Goal: Information Seeking & Learning: Learn about a topic

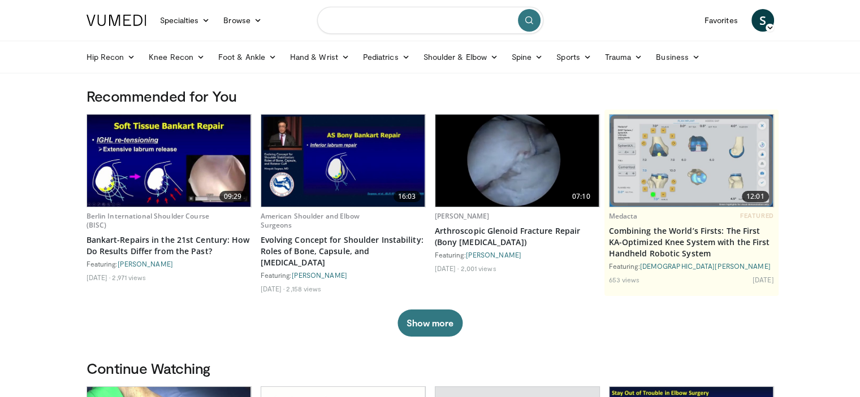
click at [374, 24] on input "Search topics, interventions" at bounding box center [430, 20] width 226 height 27
type input "**********"
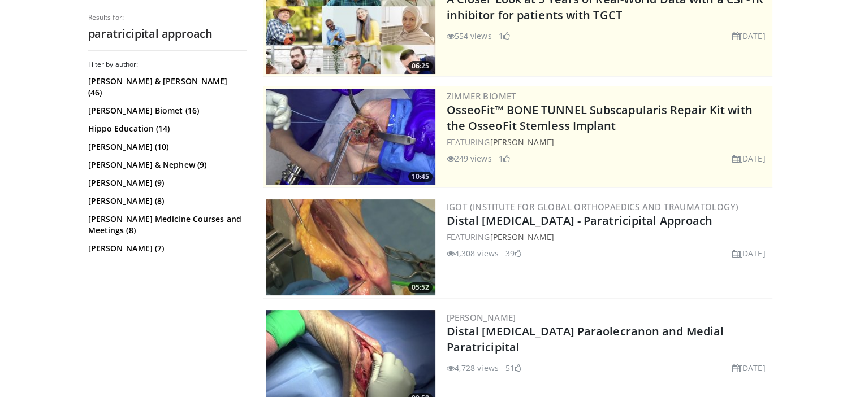
scroll to position [170, 0]
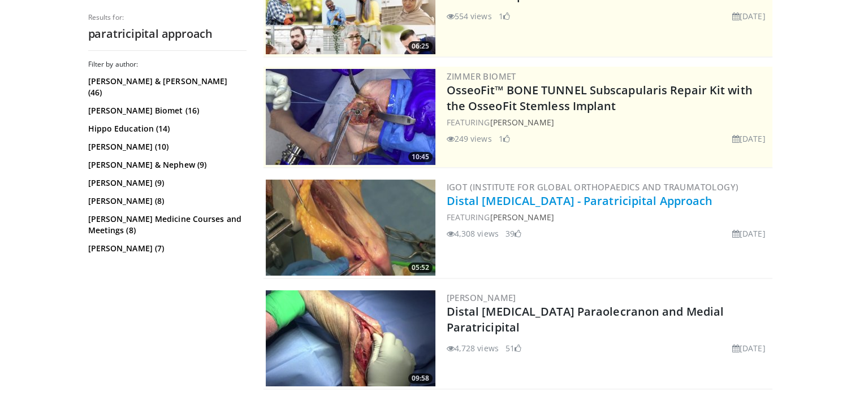
click at [518, 205] on link "Distal [MEDICAL_DATA] - Paratricipital Approach" at bounding box center [580, 200] width 266 height 15
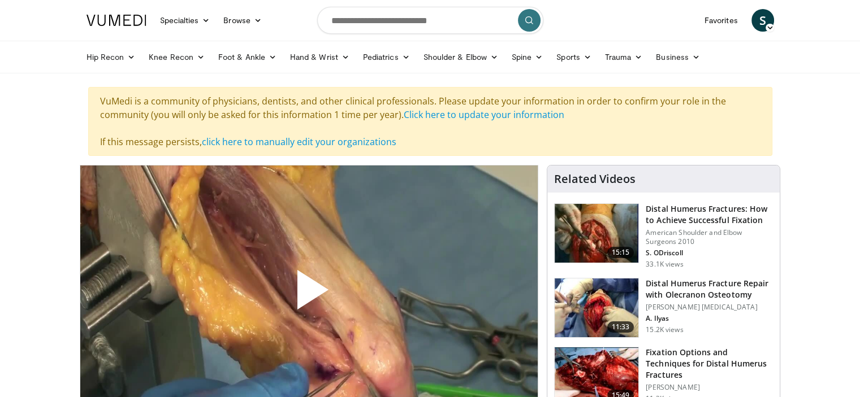
click at [309, 295] on span "Video Player" at bounding box center [309, 295] width 0 height 0
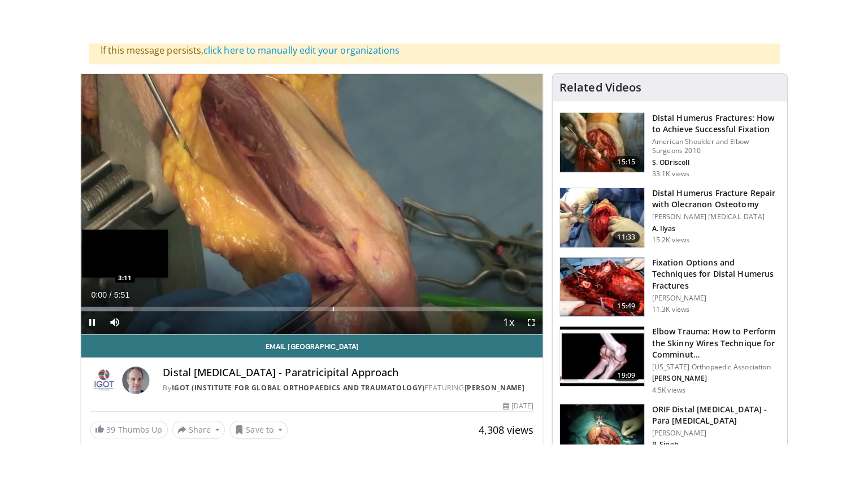
scroll to position [138, 0]
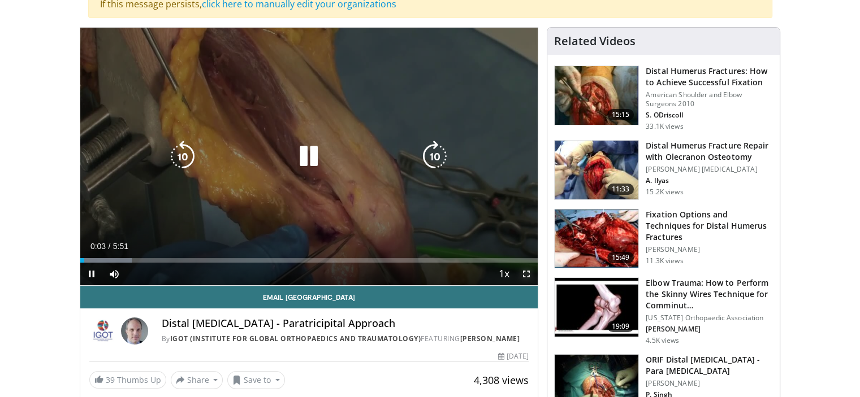
click at [523, 269] on span "Video Player" at bounding box center [526, 274] width 23 height 23
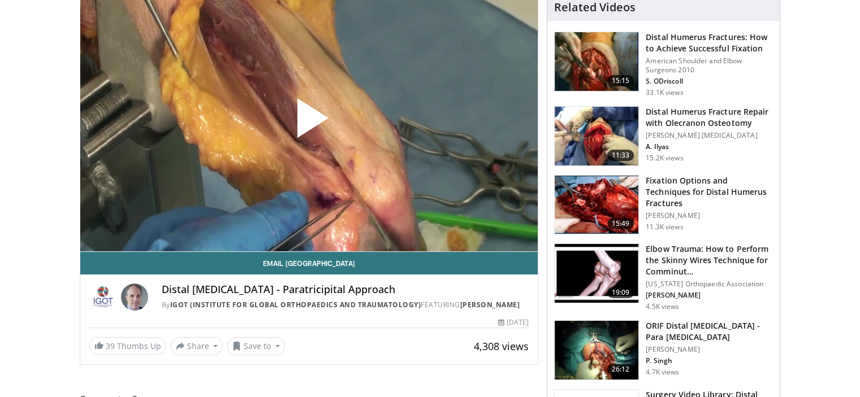
scroll to position [25, 0]
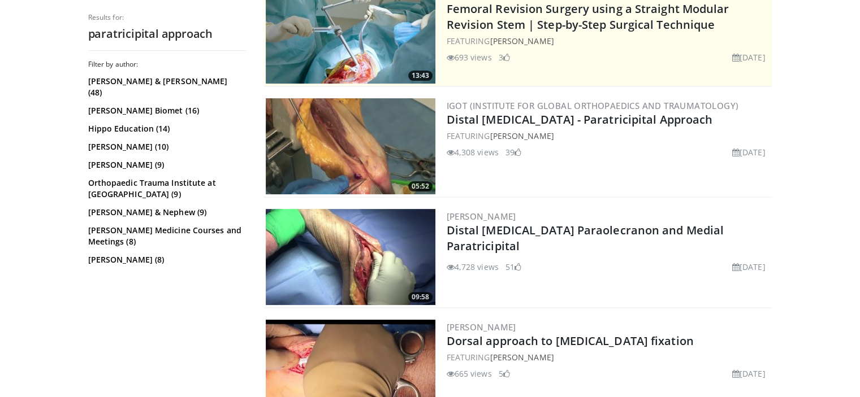
scroll to position [283, 0]
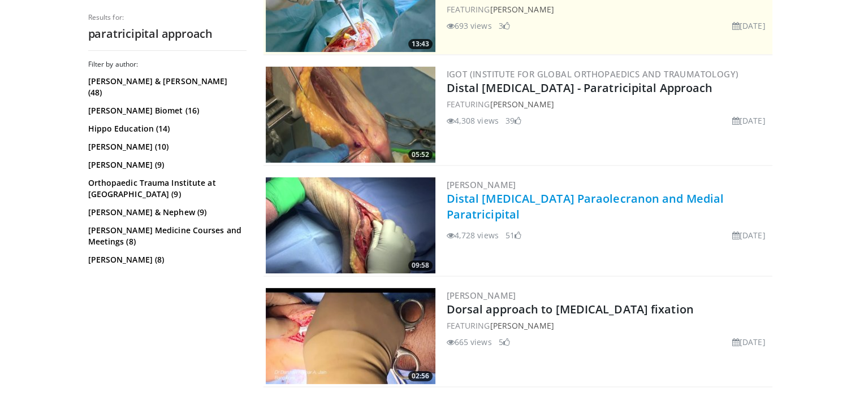
click at [504, 198] on link "Distal Humerus Paraolecranon and Medial Paratricipital" at bounding box center [586, 206] width 278 height 31
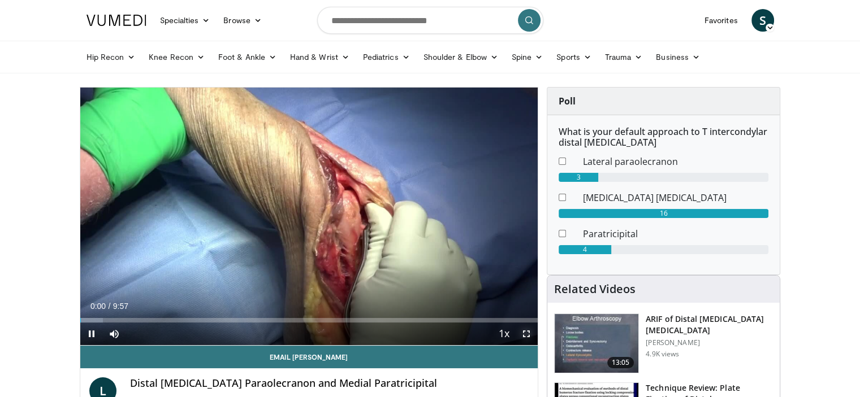
click at [525, 330] on span "Video Player" at bounding box center [526, 334] width 23 height 23
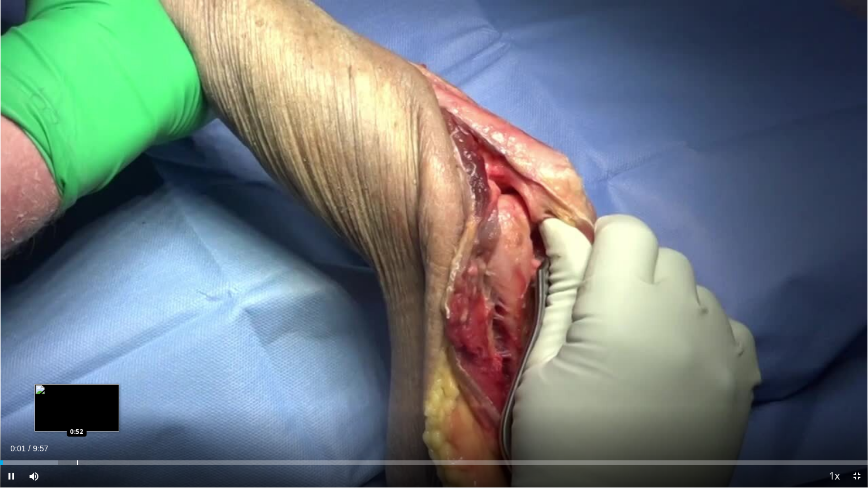
click at [77, 397] on div "Loaded : 6.68% 0:02 0:52" at bounding box center [434, 460] width 868 height 11
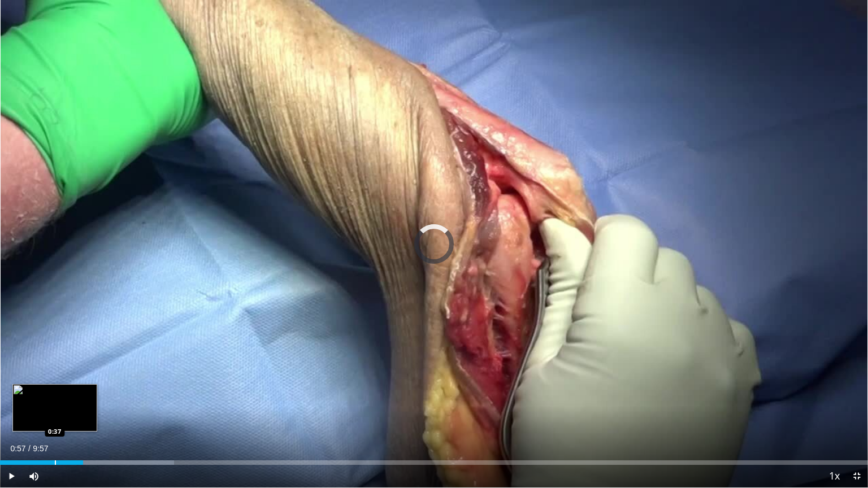
click at [54, 397] on div "Loaded : 20.05% 0:57 0:37" at bounding box center [434, 460] width 868 height 11
click at [37, 397] on div "Progress Bar" at bounding box center [37, 463] width 1 height 5
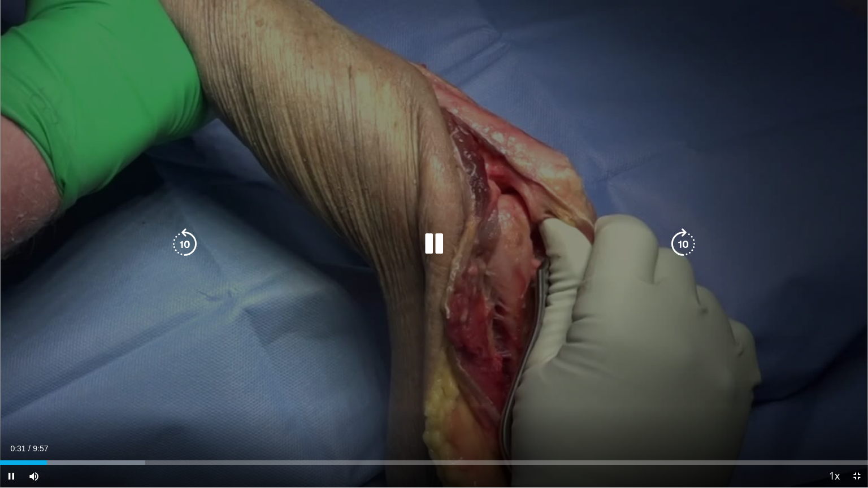
click at [715, 82] on div "10 seconds Tap to unmute" at bounding box center [434, 244] width 868 height 488
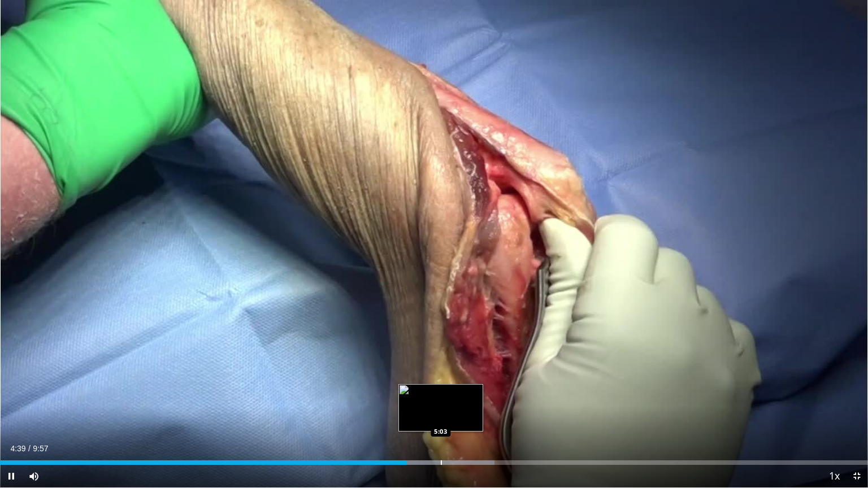
click at [440, 397] on div "Loaded : 56.99% 4:39 5:03" at bounding box center [434, 463] width 868 height 5
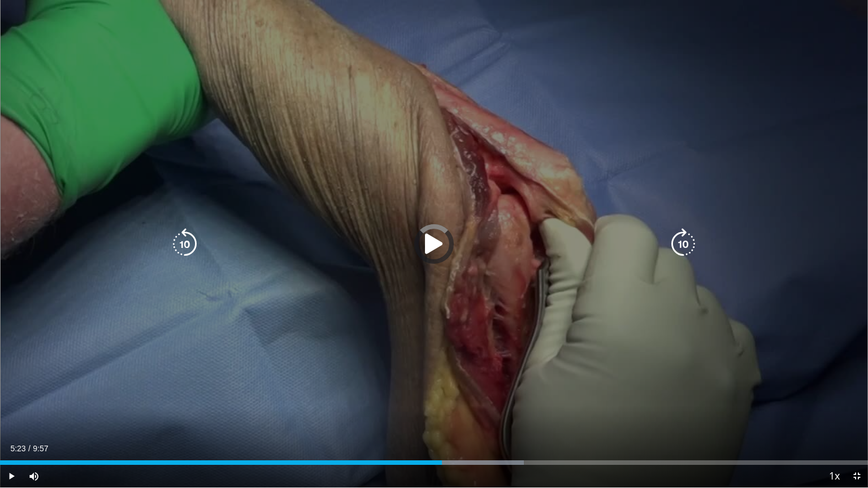
drag, startPoint x: 469, startPoint y: 461, endPoint x: 478, endPoint y: 460, distance: 9.1
click at [471, 397] on div "Loaded : 60.35% 5:23 5:21" at bounding box center [434, 460] width 868 height 11
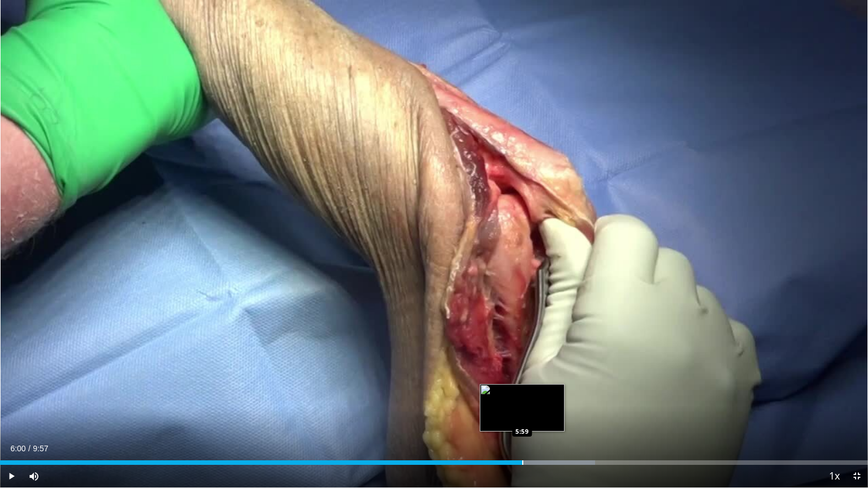
click at [524, 397] on div "Loaded : 68.54% 6:00 5:59" at bounding box center [434, 460] width 868 height 11
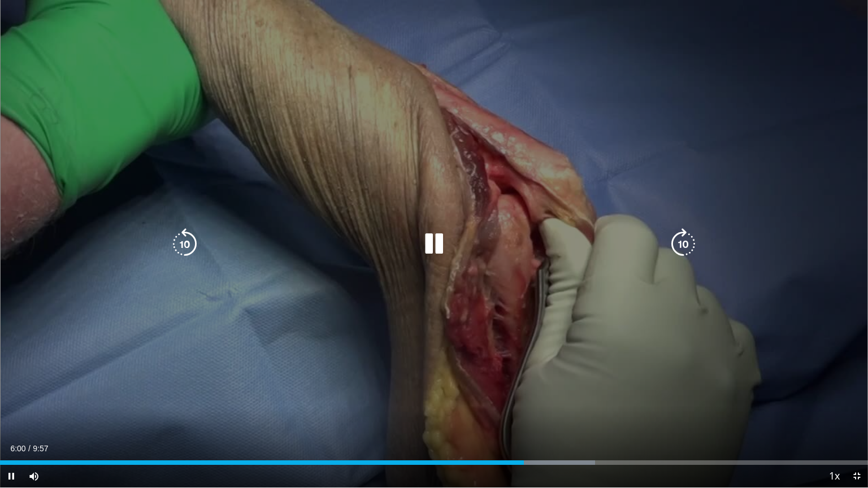
drag, startPoint x: 559, startPoint y: 457, endPoint x: 592, endPoint y: 457, distance: 33.4
click at [559, 397] on div "Loaded : 68.54% 6:00 6:24" at bounding box center [434, 460] width 868 height 11
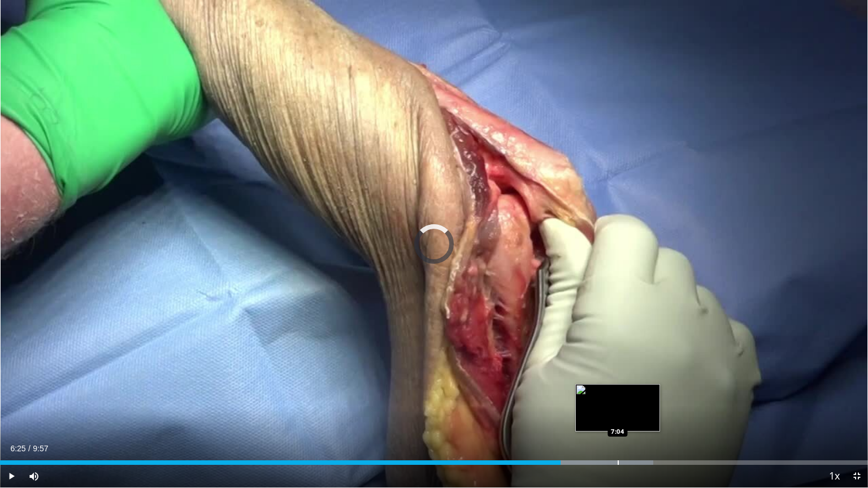
click at [617, 397] on div "Loaded : 75.23% 6:25 7:04" at bounding box center [434, 460] width 868 height 11
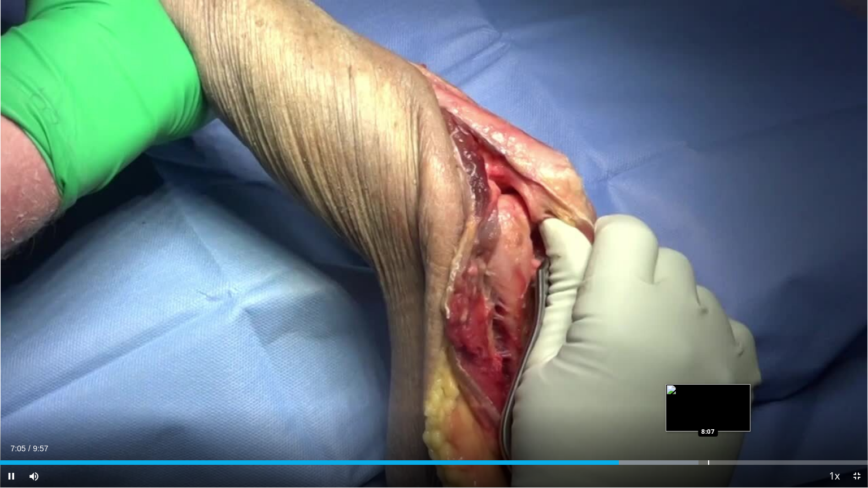
click at [708, 397] on div "Progress Bar" at bounding box center [708, 463] width 1 height 5
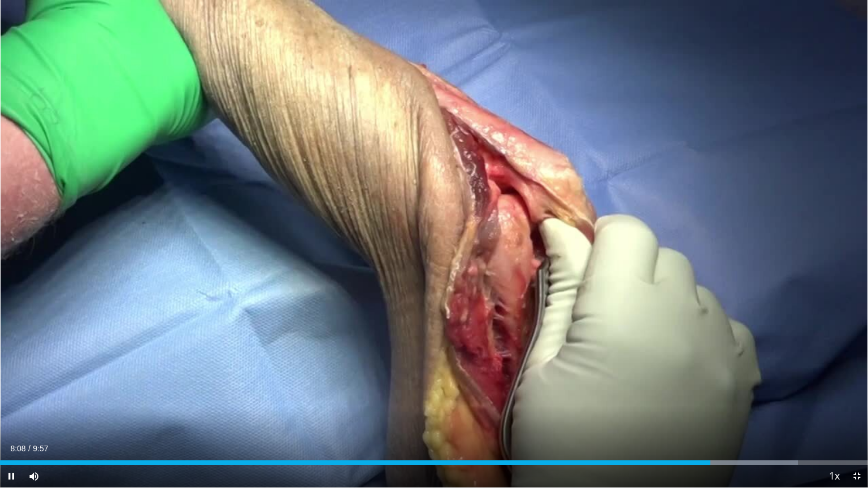
click at [796, 397] on div "Current Time 8:08 / Duration 9:57 Pause Skip Backward Skip Forward Mute 100% Lo…" at bounding box center [434, 476] width 868 height 23
click at [856, 397] on span "Video Player" at bounding box center [857, 476] width 23 height 23
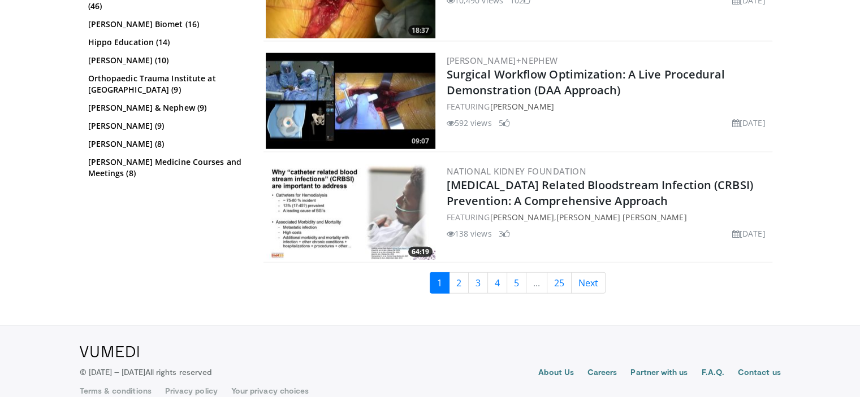
scroll to position [2856, 0]
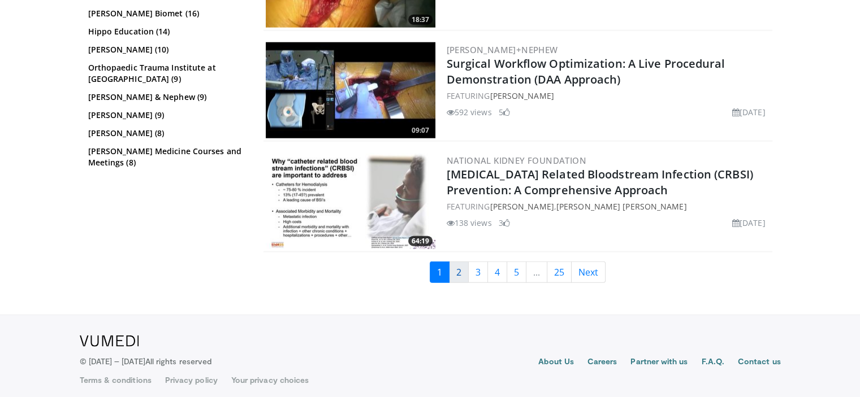
click at [461, 271] on link "2" at bounding box center [459, 272] width 20 height 21
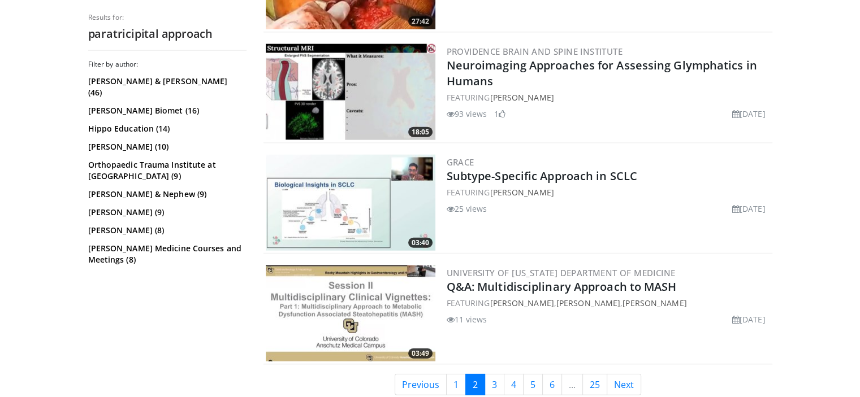
scroll to position [2827, 0]
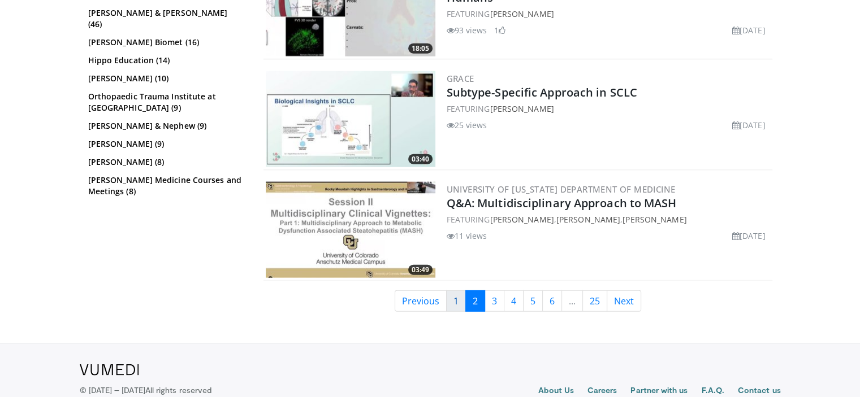
click at [459, 297] on link "1" at bounding box center [456, 301] width 20 height 21
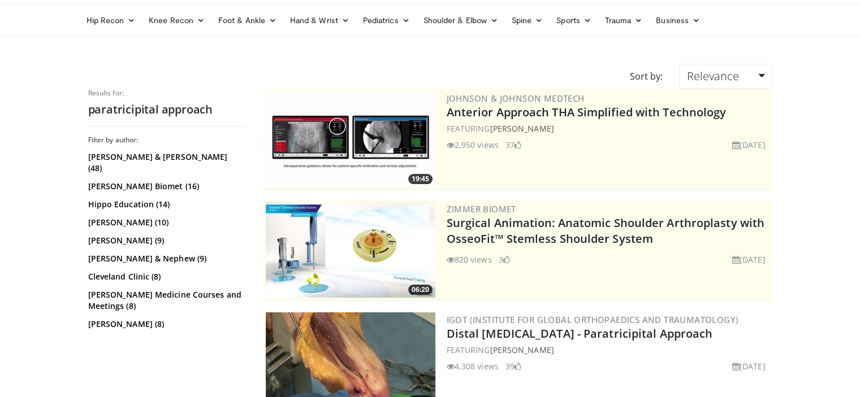
scroll to position [57, 0]
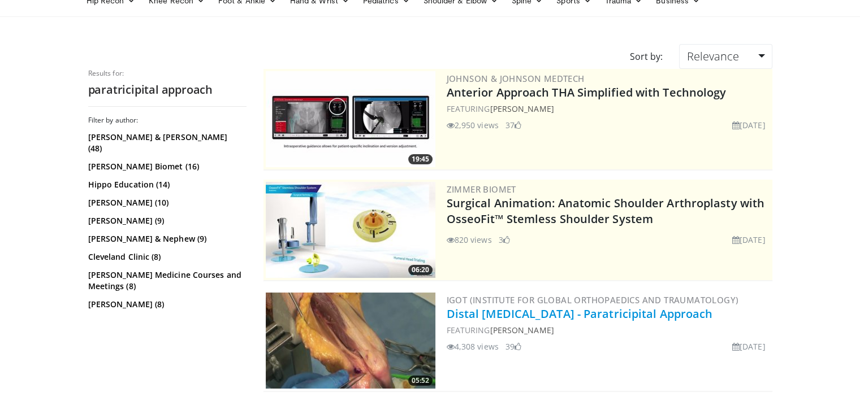
click at [507, 312] on link "Distal [MEDICAL_DATA] - Paratricipital Approach" at bounding box center [580, 313] width 266 height 15
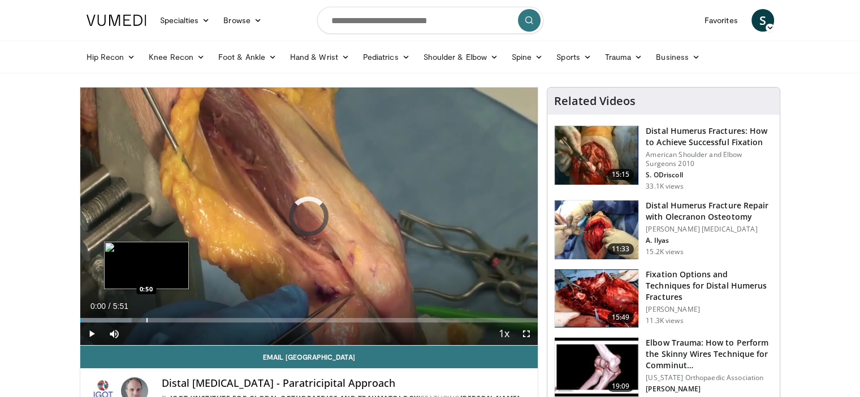
click at [146, 318] on div "Progress Bar" at bounding box center [146, 320] width 1 height 5
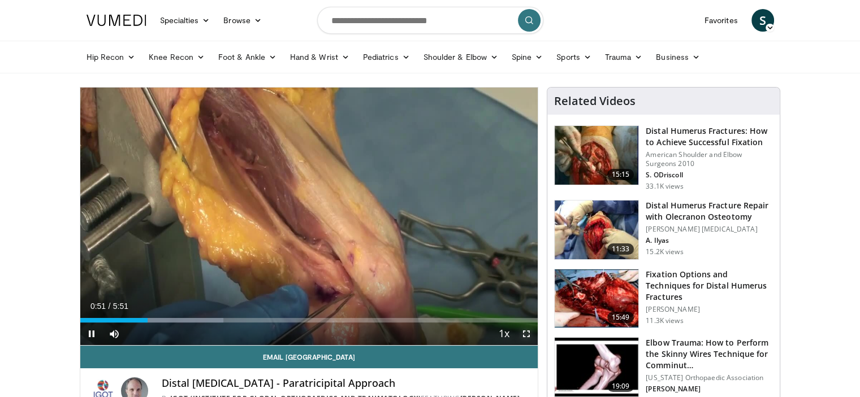
click at [525, 332] on span "Video Player" at bounding box center [526, 334] width 23 height 23
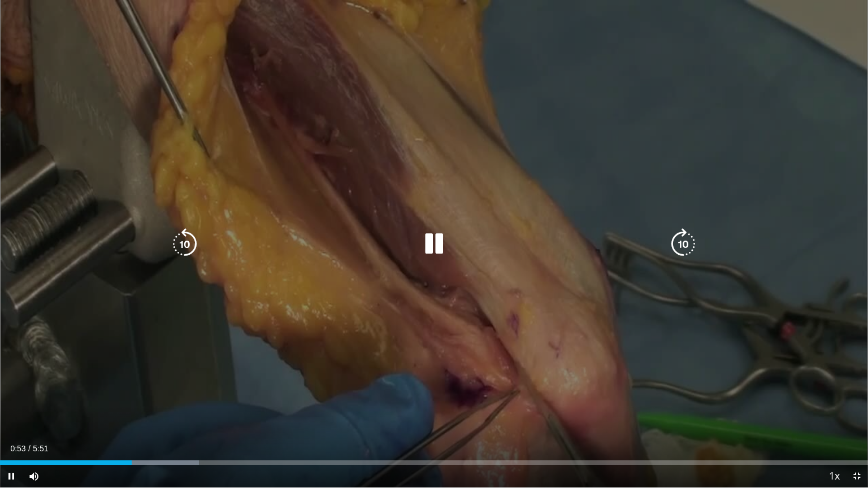
click at [205, 397] on div "Loaded : 22.90% 0:53 1:22" at bounding box center [434, 460] width 868 height 11
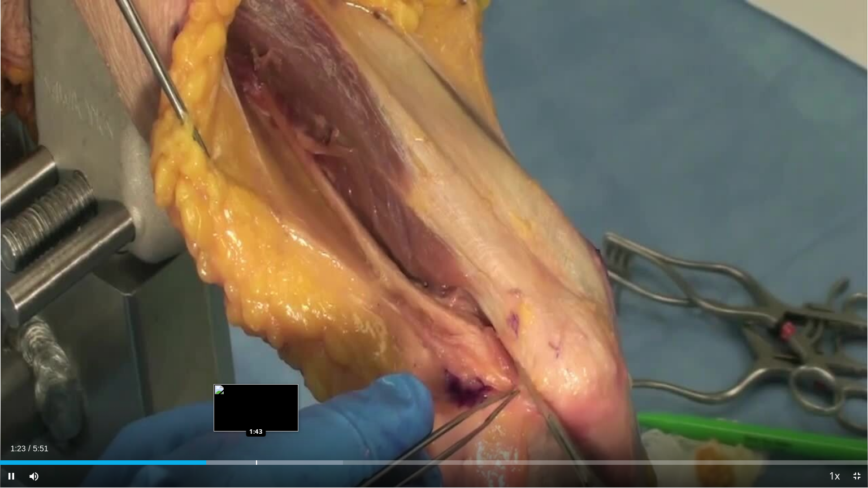
click at [256, 397] on div "Loaded : 39.51% 1:23 1:43" at bounding box center [434, 460] width 868 height 11
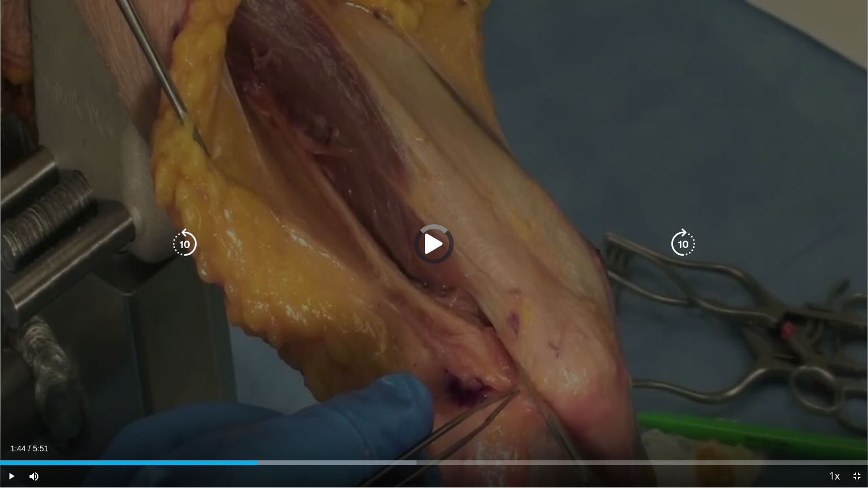
drag, startPoint x: 305, startPoint y: 459, endPoint x: 313, endPoint y: 459, distance: 7.9
click at [305, 397] on div "Loaded : 47.98% 1:44 2:03" at bounding box center [434, 460] width 868 height 11
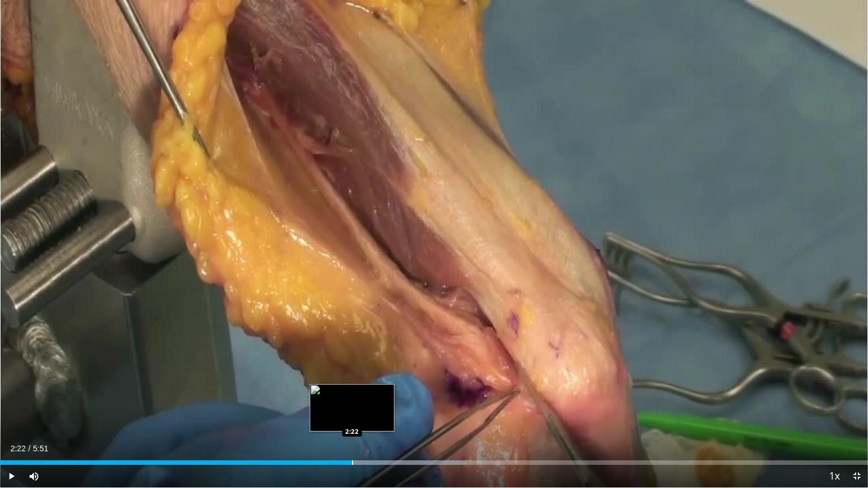
click at [352, 397] on div "Progress Bar" at bounding box center [352, 463] width 1 height 5
click at [362, 397] on div "Progress Bar" at bounding box center [362, 463] width 1 height 5
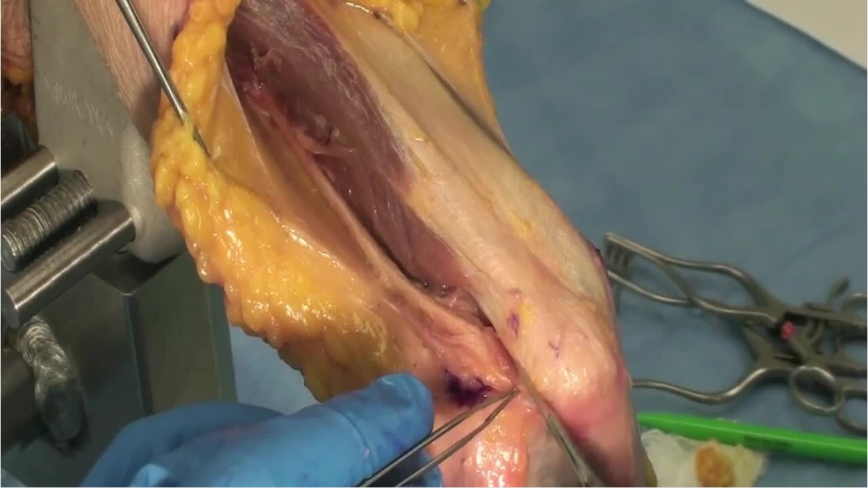
click at [379, 397] on video-js "**********" at bounding box center [434, 244] width 868 height 488
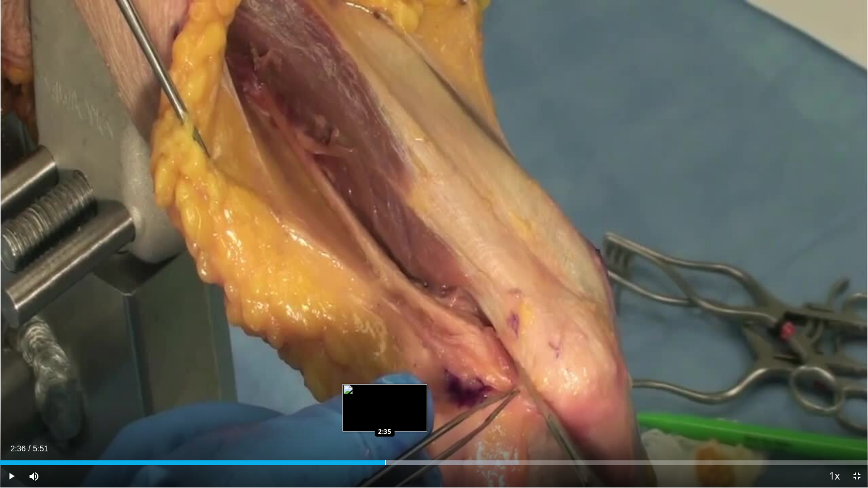
click at [385, 397] on div "Progress Bar" at bounding box center [385, 463] width 1 height 5
click at [401, 397] on div "Progress Bar" at bounding box center [401, 463] width 1 height 5
click at [410, 397] on div "Progress Bar" at bounding box center [410, 463] width 1 height 5
click at [410, 397] on div "10 seconds Tap to unmute" at bounding box center [434, 244] width 868 height 488
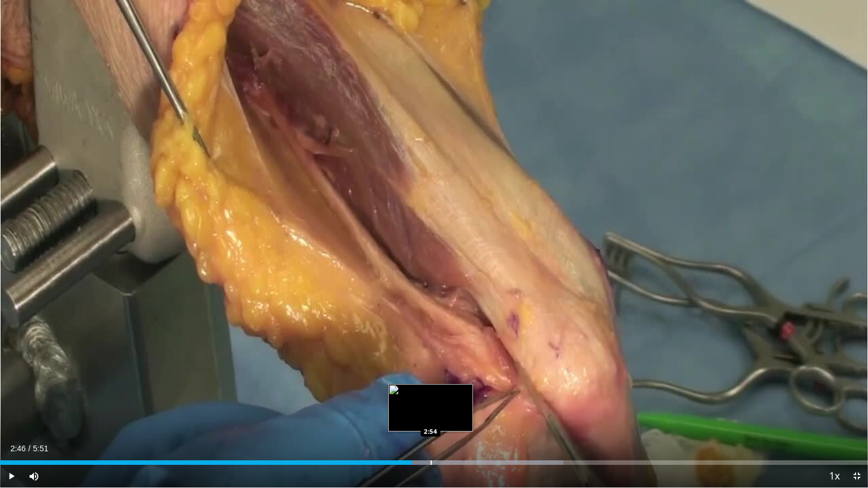
click at [431, 397] on div "Progress Bar" at bounding box center [431, 463] width 1 height 5
click at [452, 397] on div "Loaded : 64.92% 2:54 3:02" at bounding box center [434, 460] width 868 height 11
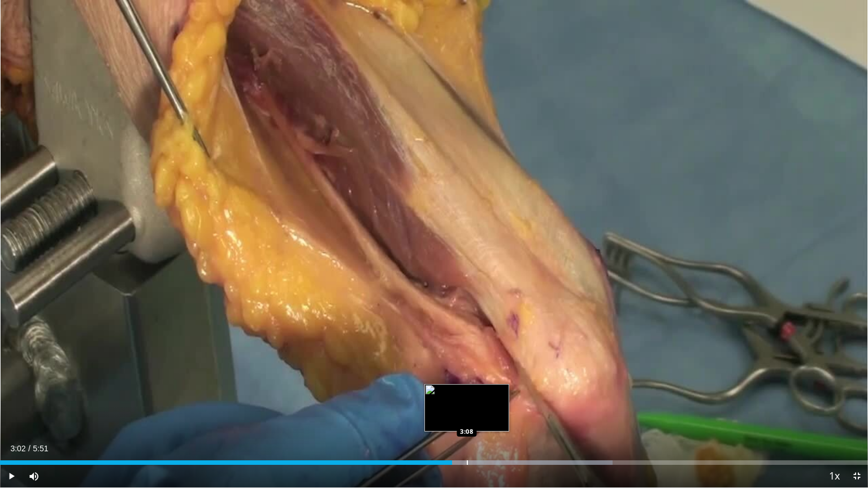
click at [470, 397] on div "Loaded : 70.57% 3:02 3:08" at bounding box center [434, 460] width 868 height 11
click at [491, 397] on div "Progress Bar" at bounding box center [490, 463] width 1 height 5
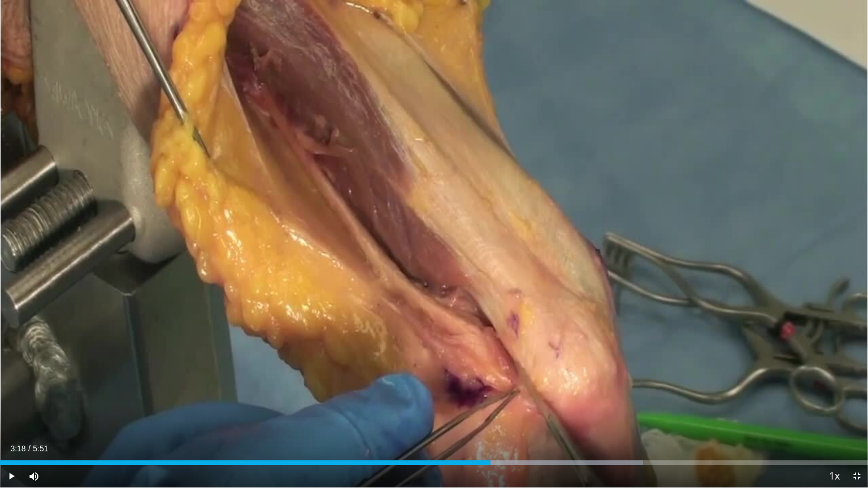
click at [503, 397] on div "Current Time 3:18 / Duration 5:51 Play Skip Backward Skip Forward Mute Loaded :…" at bounding box center [434, 476] width 868 height 23
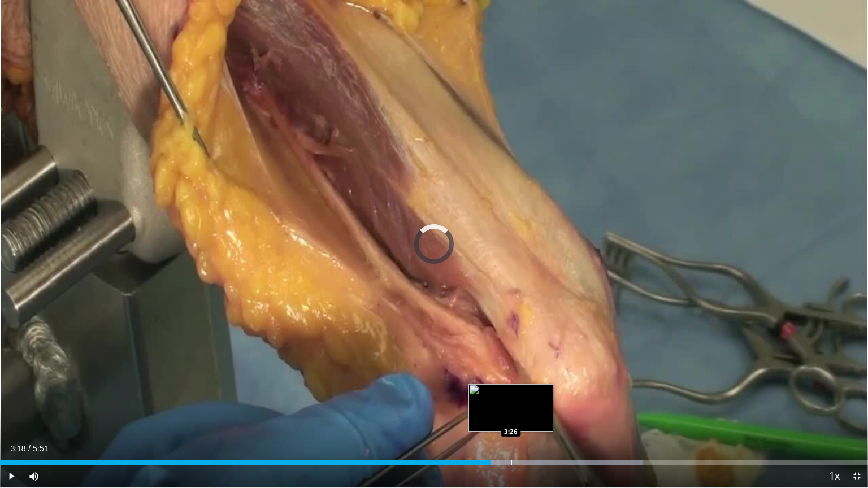
click at [511, 397] on div "Progress Bar" at bounding box center [511, 463] width 1 height 5
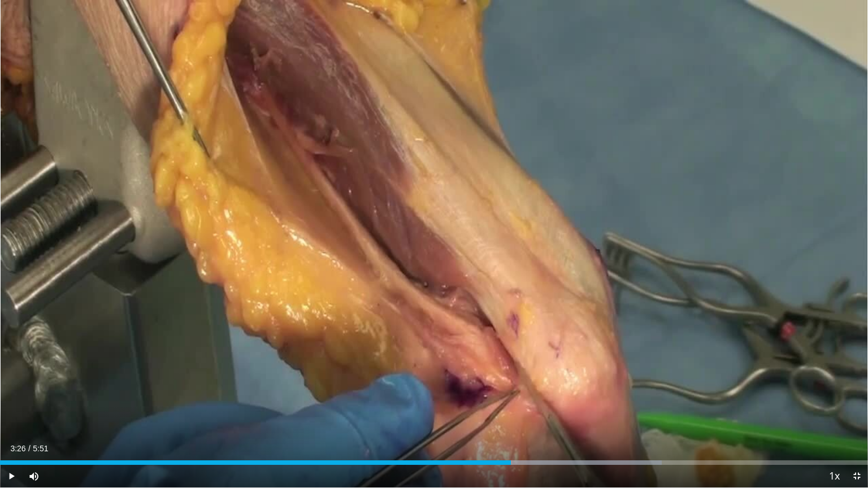
click at [543, 397] on div "Current Time 3:26 / Duration 5:51 Play Skip Backward Skip Forward Mute Loaded :…" at bounding box center [434, 476] width 868 height 23
click at [543, 397] on div "Progress Bar" at bounding box center [543, 463] width 1 height 5
click at [8, 397] on span "Video Player" at bounding box center [11, 476] width 23 height 23
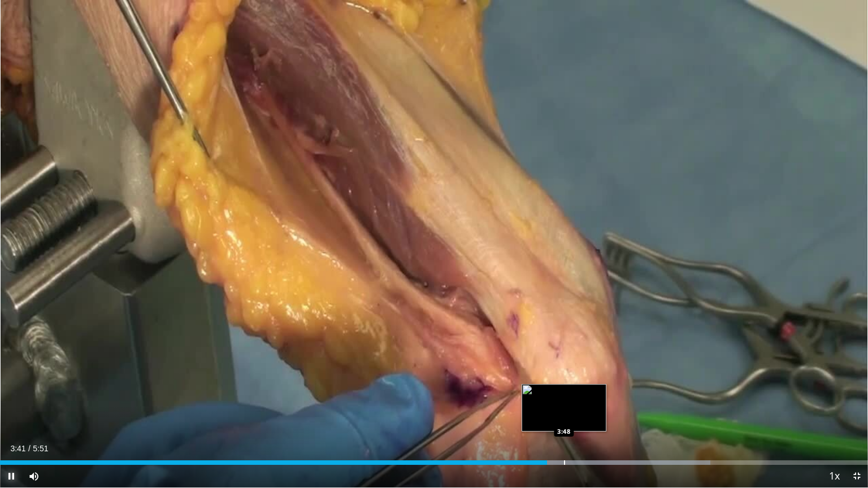
click at [565, 397] on div "Progress Bar" at bounding box center [564, 463] width 1 height 5
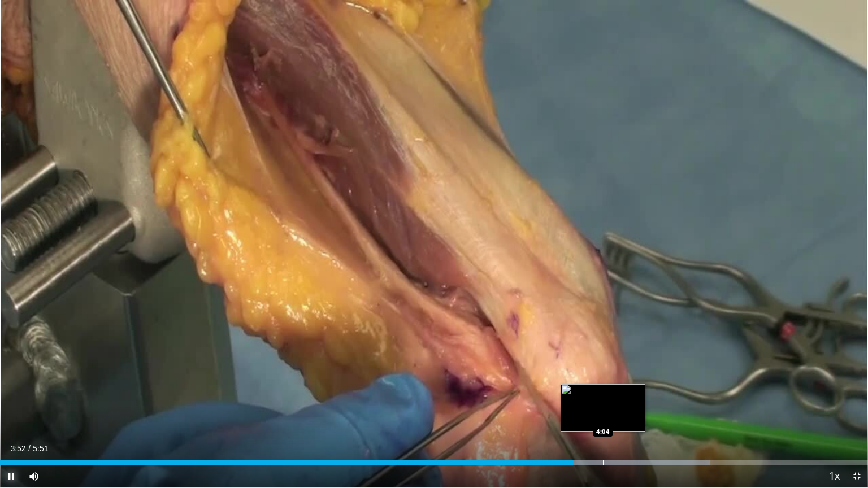
click at [605, 397] on div "Progress Bar" at bounding box center [605, 463] width 211 height 5
